Goal: Task Accomplishment & Management: Use online tool/utility

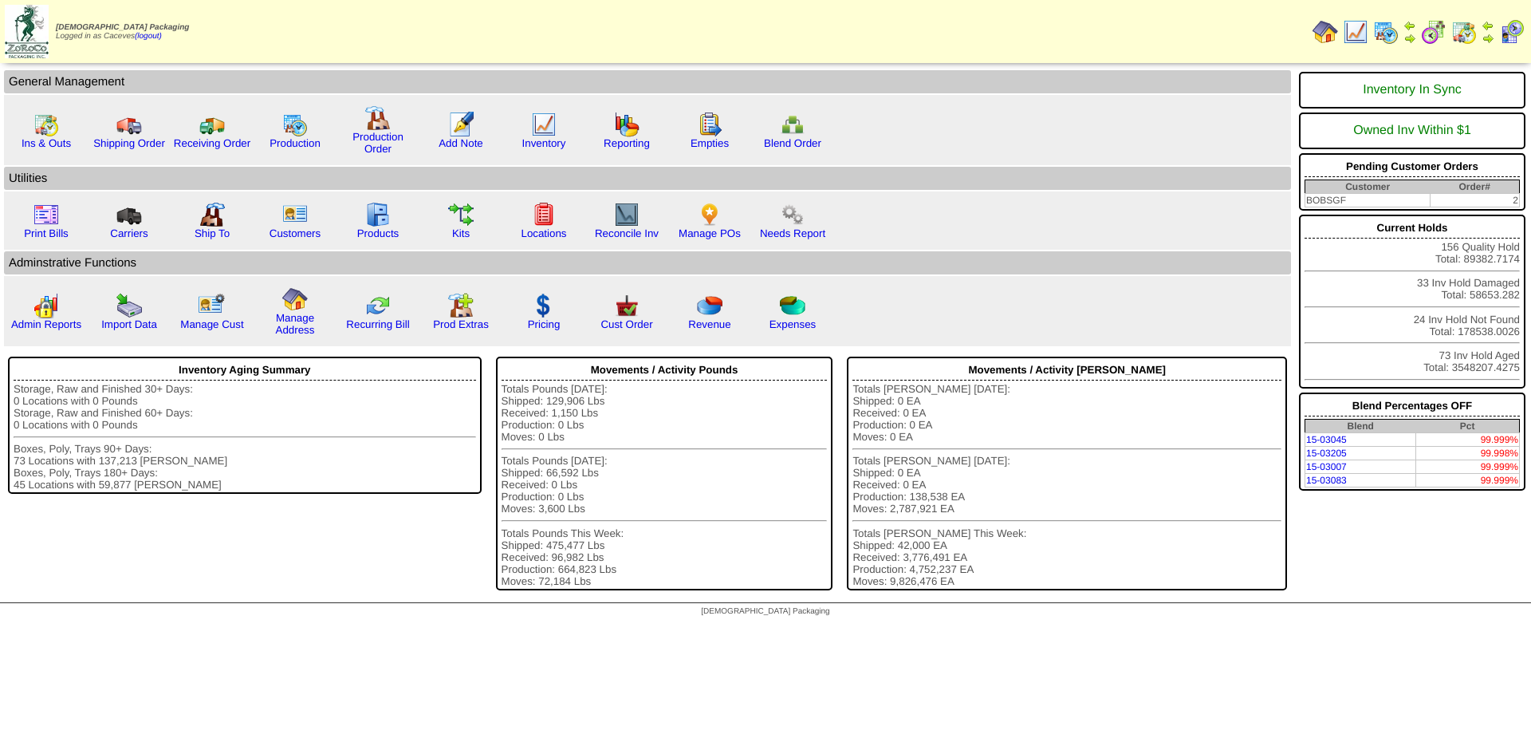
click at [1393, 41] on img at bounding box center [1386, 32] width 26 height 26
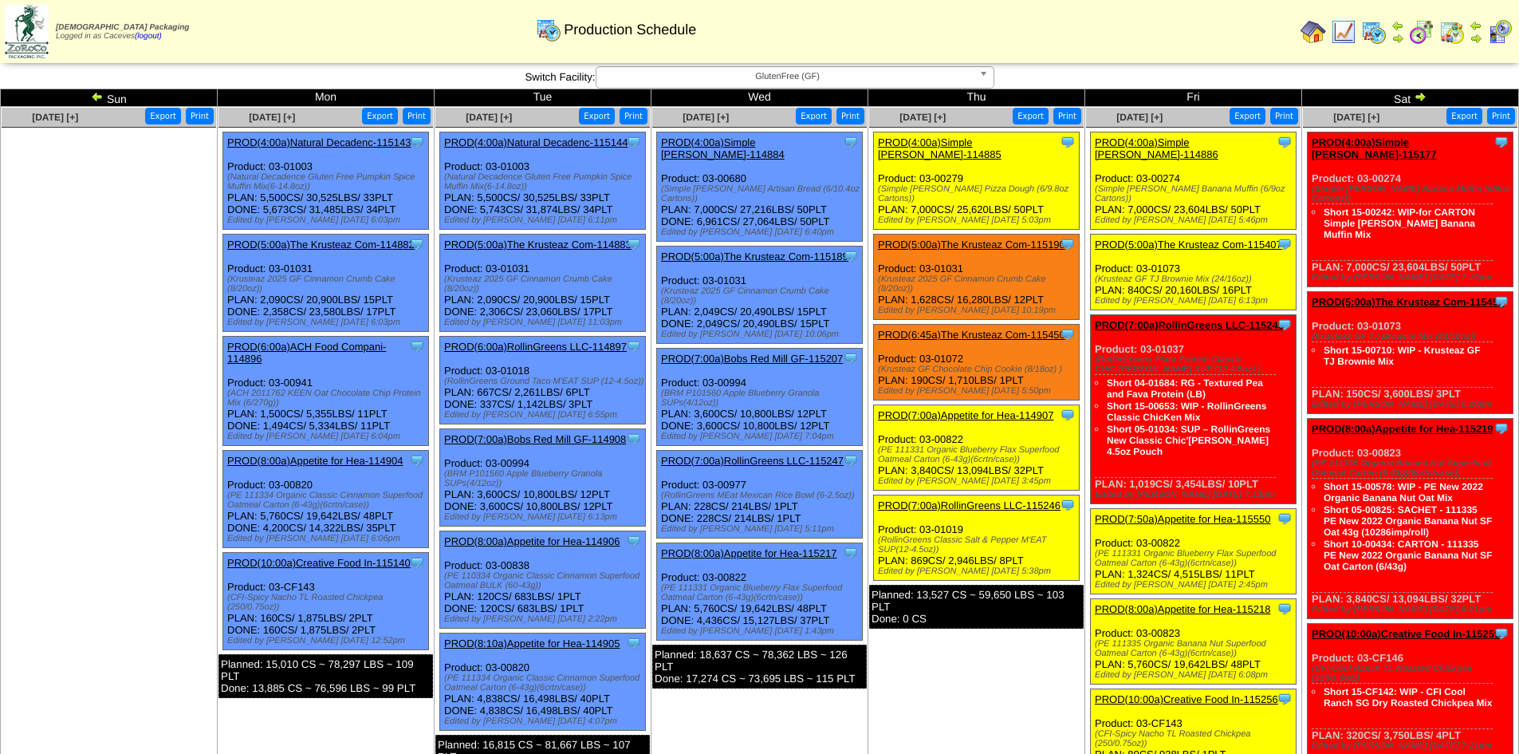
drag, startPoint x: 1016, startPoint y: 438, endPoint x: 875, endPoint y: 427, distance: 141.6
click at [875, 427] on div "Clone Item PROD(7:00a)Appetite for Hea-114907 Appetite for Healthy Living Sched…" at bounding box center [977, 447] width 206 height 85
copy div "(PE 111331 Organic Blueberry Flax Superfood Oatmeal Carton (6-43g)(6crtn/case)"
drag, startPoint x: 1048, startPoint y: 178, endPoint x: 1005, endPoint y: 172, distance: 43.4
click at [1005, 184] on div "(Simple [PERSON_NAME] Pizza Dough (6/9.8oz Cartons))" at bounding box center [978, 193] width 201 height 19
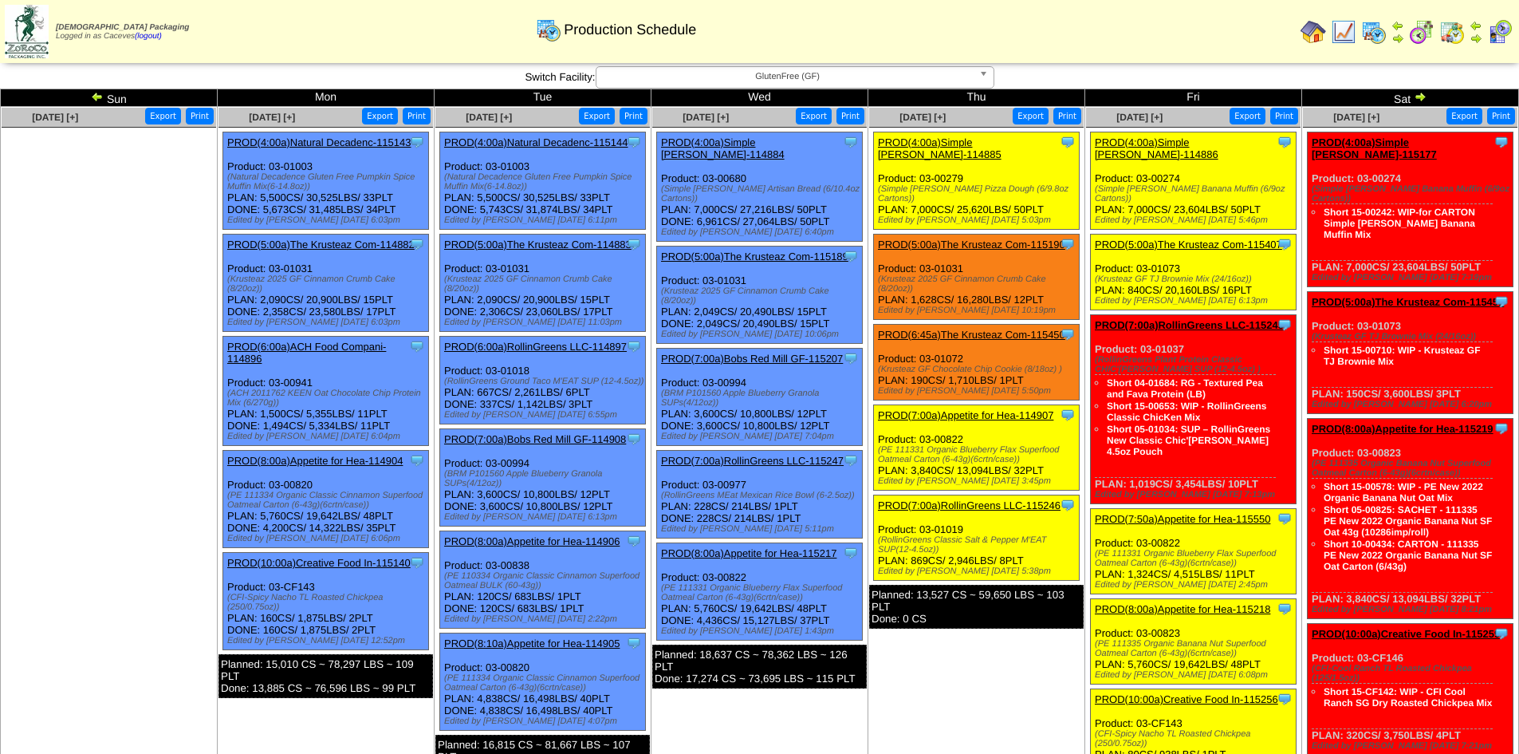
click at [1048, 184] on div "(Simple [PERSON_NAME] Pizza Dough (6/9.8oz Cartons))" at bounding box center [978, 193] width 201 height 19
drag, startPoint x: 1049, startPoint y: 176, endPoint x: 876, endPoint y: 176, distance: 172.2
click at [876, 176] on div "Clone Item PROD(4:00a)Simple [PERSON_NAME]-114885 Simple [PERSON_NAME] Schedule…" at bounding box center [977, 180] width 206 height 97
copy div "(Simple [PERSON_NAME] Pizza Dough (6/9.8oz Cartons)"
